Goal: Check status: Check status

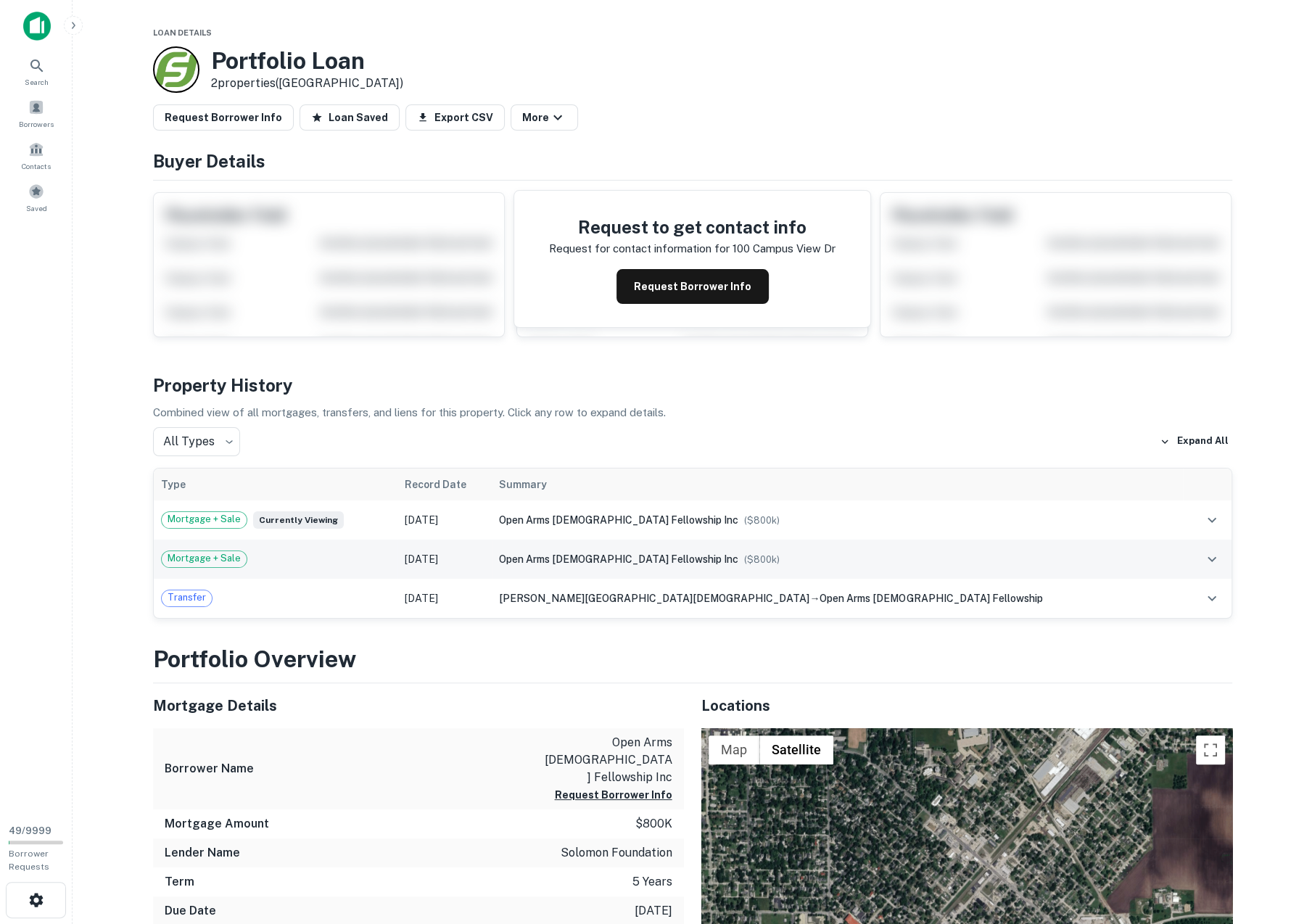
click at [283, 551] on div "Mortgage + Sale" at bounding box center [276, 559] width 230 height 17
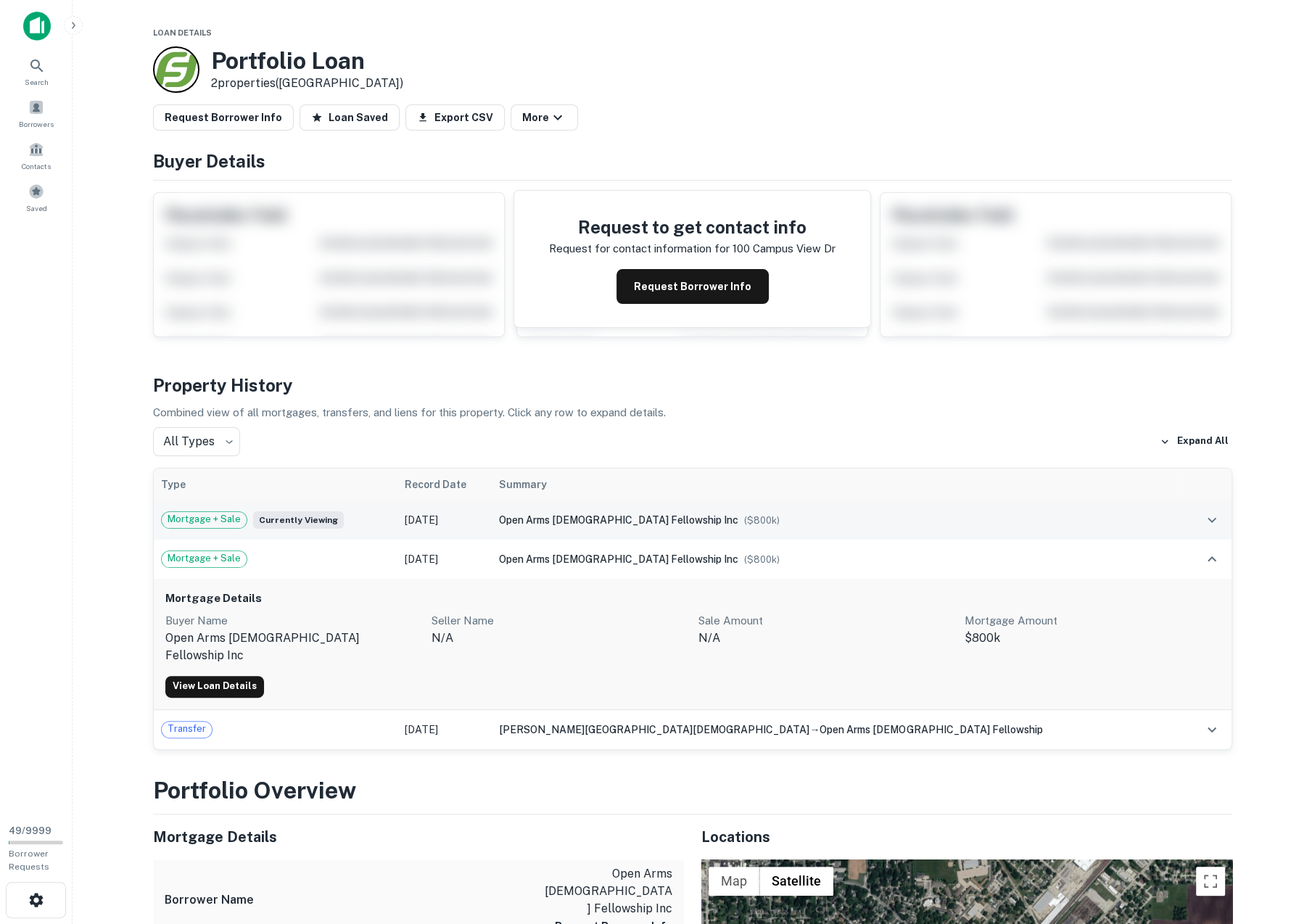
click at [388, 511] on div "Mortgage + Sale Currently viewing" at bounding box center [276, 520] width 230 height 17
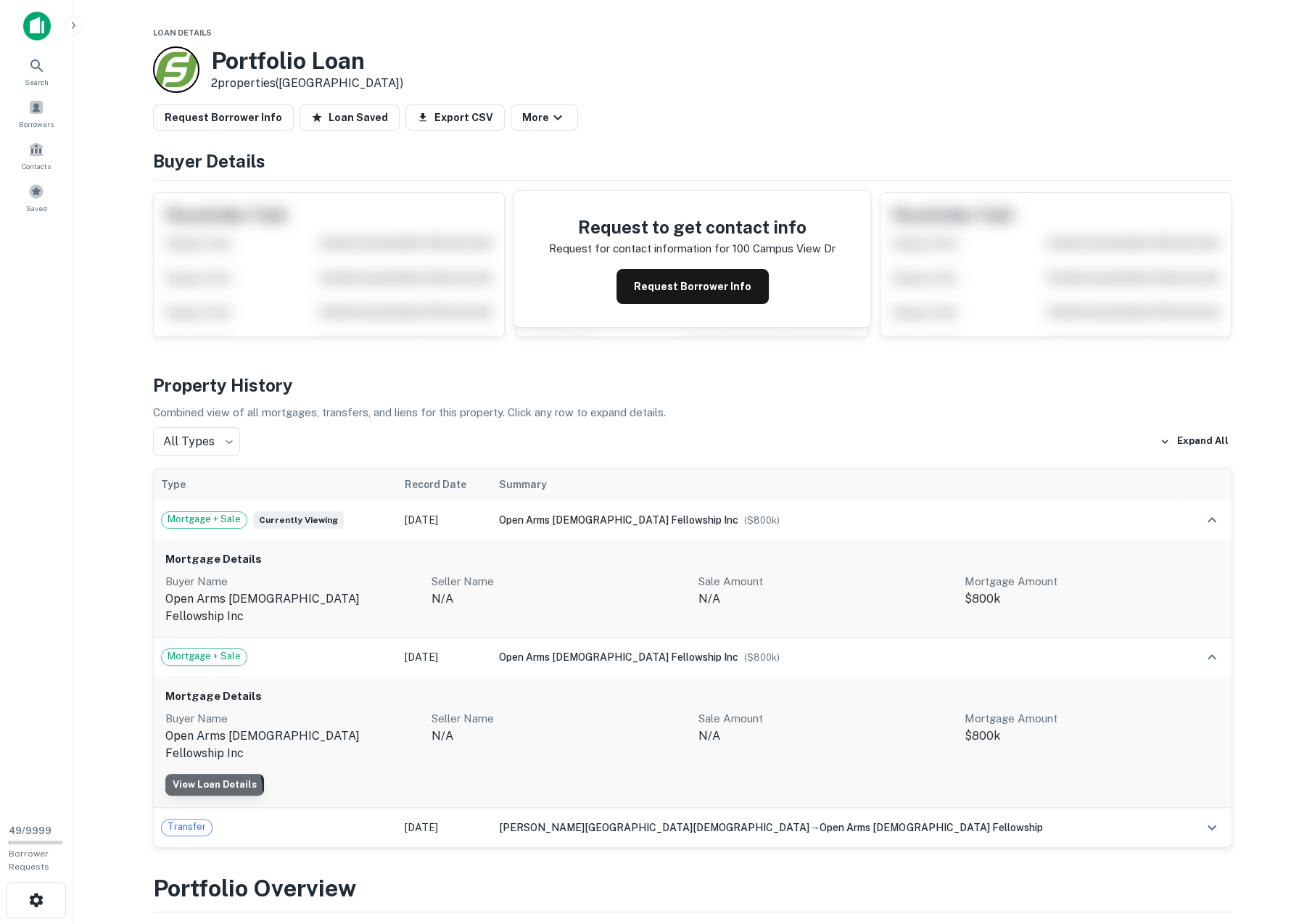
click at [201, 774] on link "View Loan Details" at bounding box center [215, 785] width 99 height 22
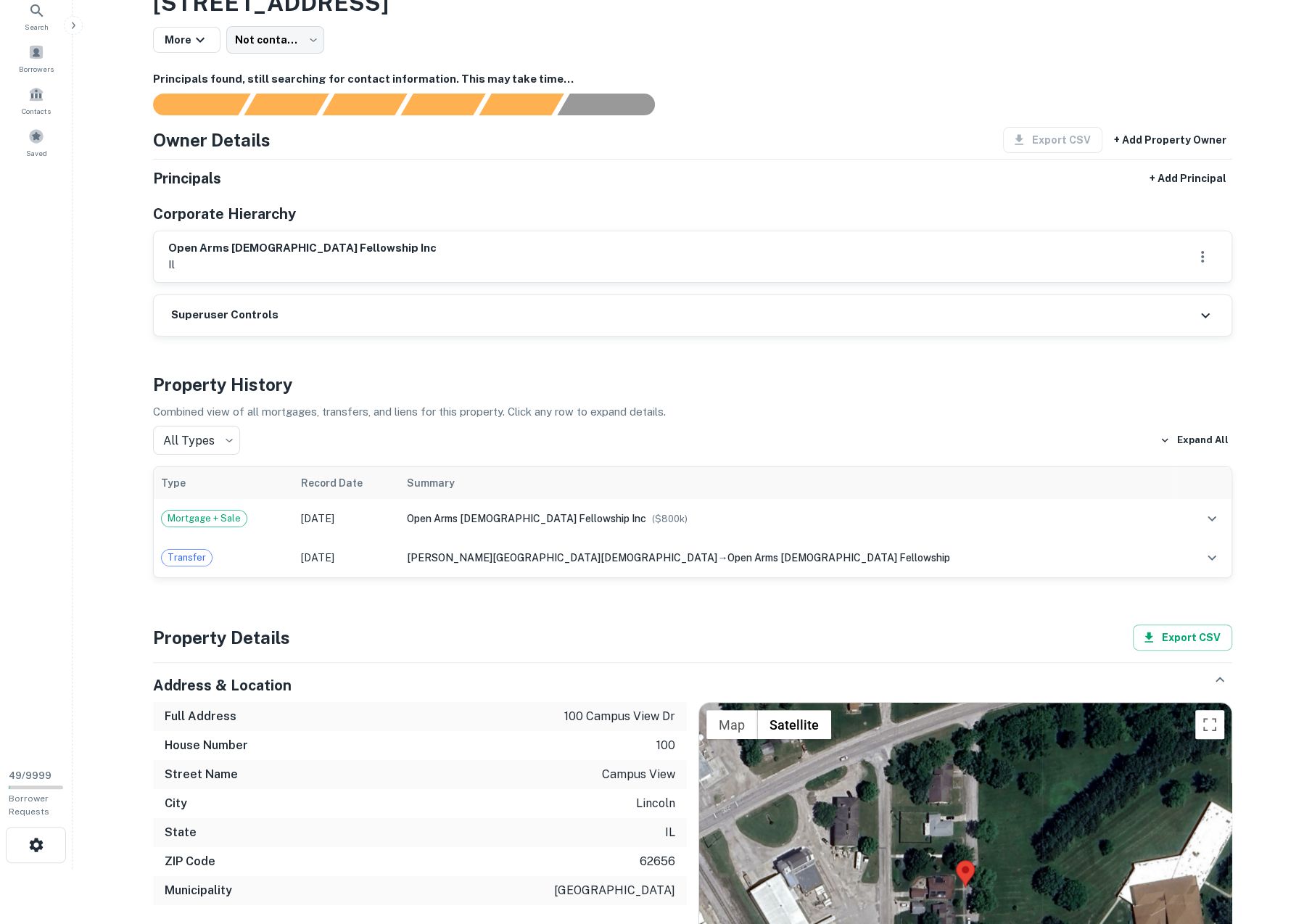
scroll to position [56, 0]
